Goal: Transaction & Acquisition: Purchase product/service

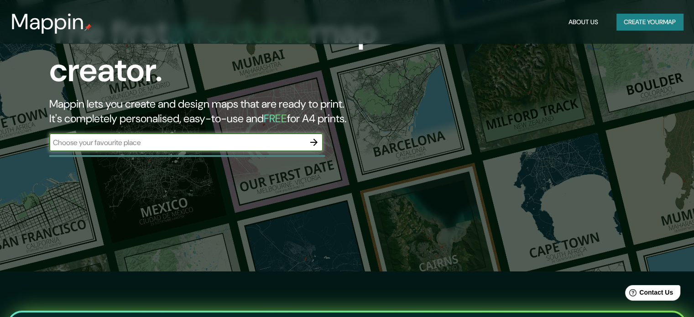
click at [294, 138] on input "text" at bounding box center [177, 142] width 256 height 10
type input "san bartolo,[GEOGRAPHIC_DATA],[GEOGRAPHIC_DATA]"
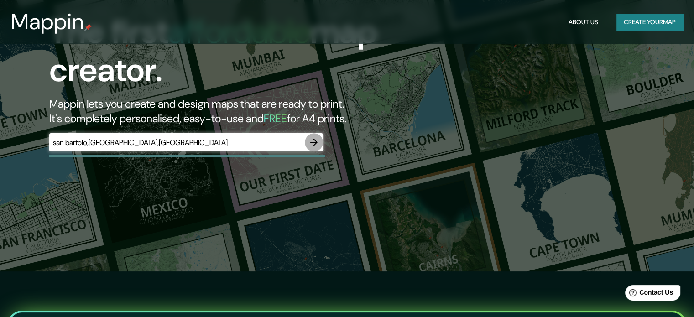
click at [312, 137] on icon "button" at bounding box center [313, 142] width 11 height 11
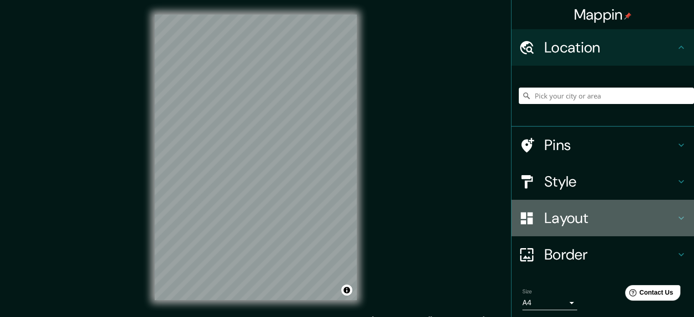
click at [581, 219] on h4 "Layout" at bounding box center [609, 218] width 131 height 18
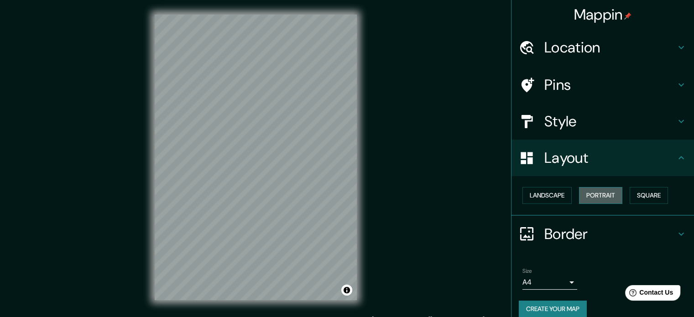
click at [580, 190] on button "Portrait" at bounding box center [600, 195] width 43 height 17
click at [560, 195] on button "Landscape" at bounding box center [546, 195] width 49 height 17
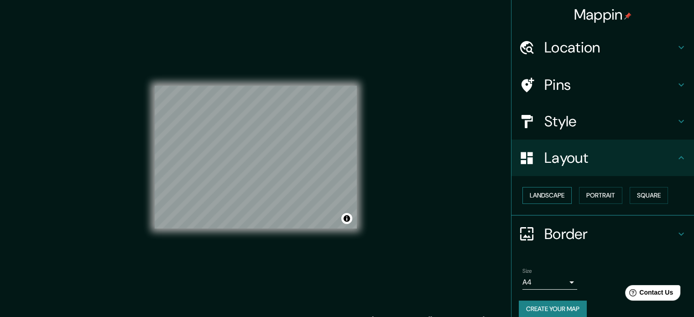
drag, startPoint x: 557, startPoint y: 193, endPoint x: 563, endPoint y: 193, distance: 6.4
click at [557, 194] on button "Landscape" at bounding box center [546, 195] width 49 height 17
click at [598, 197] on button "Portrait" at bounding box center [600, 195] width 43 height 17
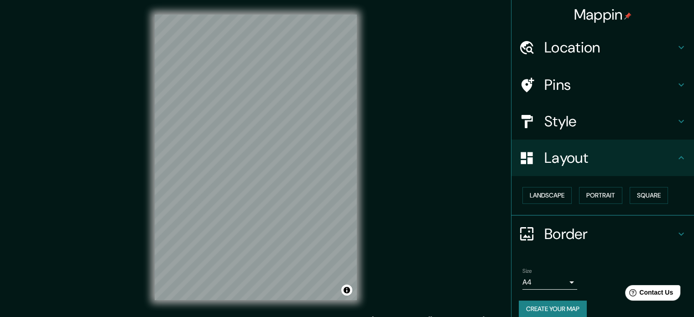
click at [624, 176] on div "Landscape [GEOGRAPHIC_DATA]" at bounding box center [602, 196] width 183 height 40
drag, startPoint x: 596, startPoint y: 163, endPoint x: 587, endPoint y: 154, distance: 12.9
click at [596, 162] on h4 "Layout" at bounding box center [609, 158] width 131 height 18
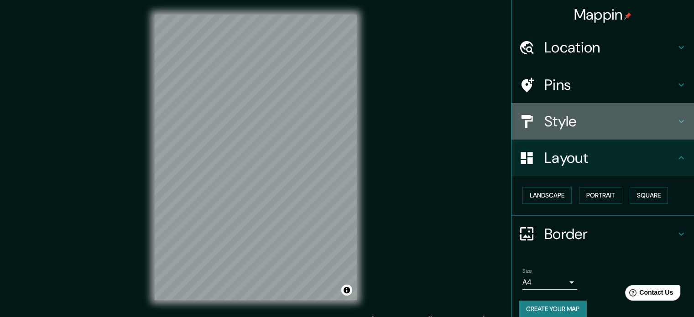
click at [566, 129] on h4 "Style" at bounding box center [609, 121] width 131 height 18
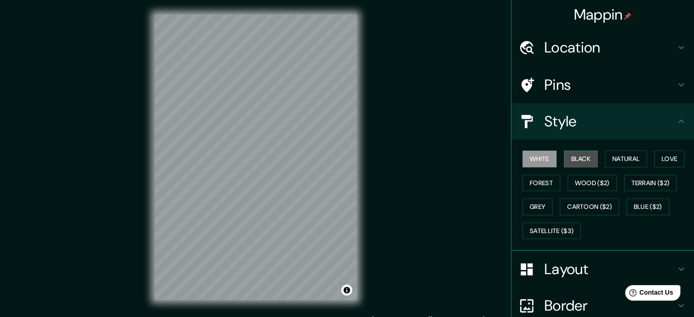
click at [585, 155] on button "Black" at bounding box center [581, 159] width 34 height 17
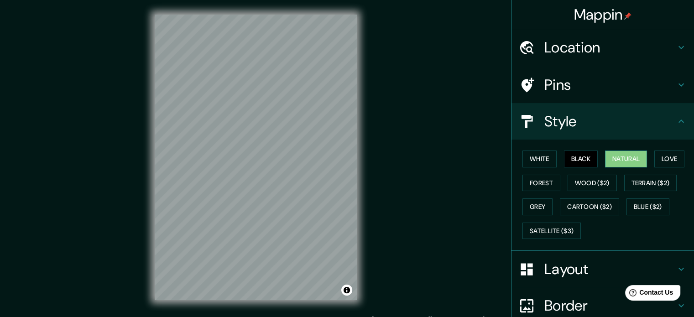
click at [606, 154] on button "Natural" at bounding box center [626, 159] width 42 height 17
click at [665, 161] on button "Love" at bounding box center [669, 159] width 30 height 17
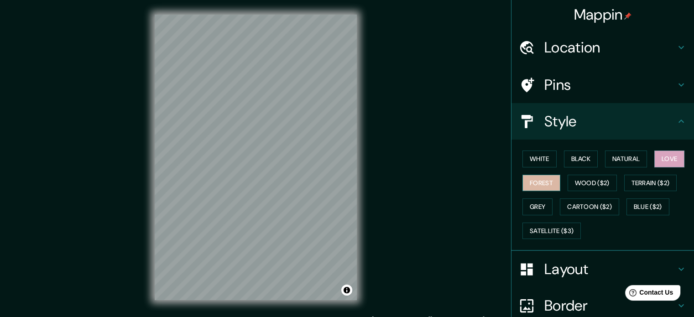
click at [548, 183] on button "Forest" at bounding box center [541, 183] width 38 height 17
